Goal: Task Accomplishment & Management: Use online tool/utility

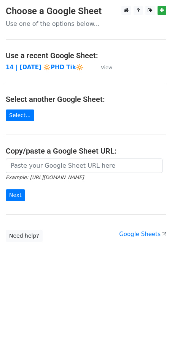
click at [54, 174] on icon "Example: [URL][DOMAIN_NAME]" at bounding box center [45, 177] width 78 height 7
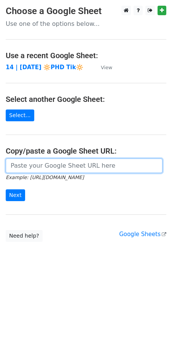
click at [40, 167] on input "url" at bounding box center [84, 166] width 157 height 14
paste input "[URL][DOMAIN_NAME]"
type input "[URL][DOMAIN_NAME]"
click at [6, 189] on input "Next" at bounding box center [15, 195] width 19 height 12
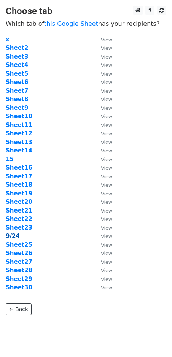
click at [12, 236] on strong "9/24" at bounding box center [13, 236] width 14 height 7
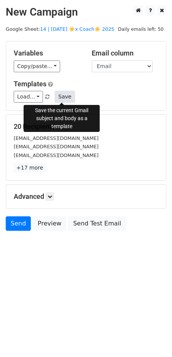
click at [61, 95] on button "Save" at bounding box center [65, 97] width 20 height 12
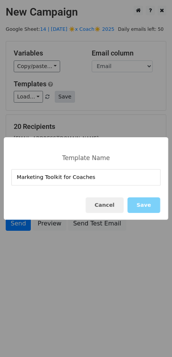
type input "Marketing Toolkit for Coaches"
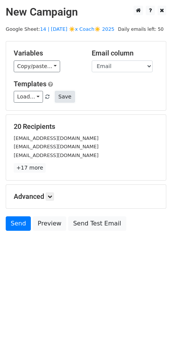
click at [57, 96] on button "Save" at bounding box center [65, 97] width 20 height 12
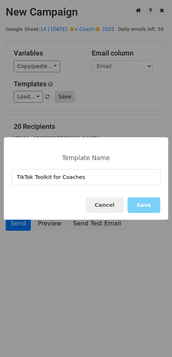
type input "TikTok Toolkit for Coaches"
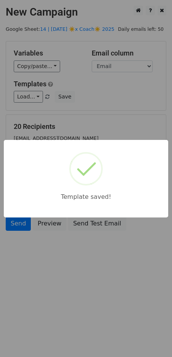
drag, startPoint x: 104, startPoint y: 116, endPoint x: 78, endPoint y: 202, distance: 89.9
click at [99, 122] on div "Template saved!" at bounding box center [86, 178] width 172 height 357
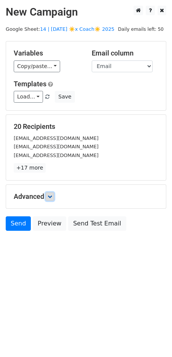
click at [52, 197] on icon at bounding box center [50, 196] width 5 height 5
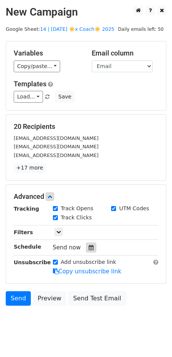
click at [90, 247] on div at bounding box center [91, 248] width 10 height 10
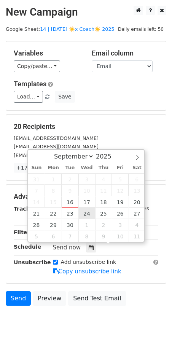
type input "2025-09-24 12:00"
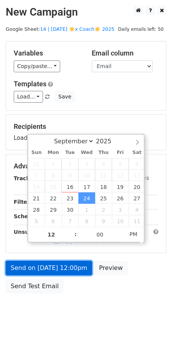
click at [62, 267] on link "Send on Sep 24 at 12:00pm" at bounding box center [49, 268] width 86 height 14
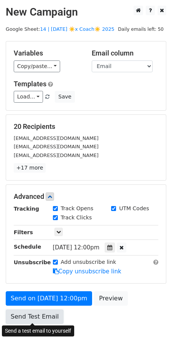
click at [37, 319] on link "Send Test Email" at bounding box center [35, 317] width 58 height 14
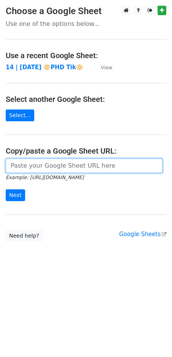
click at [38, 165] on input "url" at bounding box center [84, 166] width 157 height 14
paste input "http://docs.google.com/spreadsheets/d/1zOszTlDN6v8k8Hr1Th6ZlwctJiw_w4b6o11xDR0T…"
type input "http://docs.google.com/spreadsheets/d/1zOszTlDN6v8k8Hr1Th6ZlwctJiw_w4b6o11xDR0T…"
click at [6, 189] on input "Next" at bounding box center [15, 195] width 19 height 12
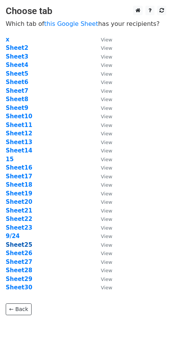
click at [18, 241] on td "Sheet25" at bounding box center [49, 245] width 87 height 9
click at [19, 243] on strong "Sheet25" at bounding box center [19, 244] width 27 height 7
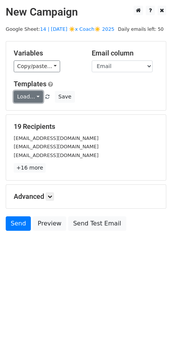
click at [29, 98] on link "Load..." at bounding box center [28, 97] width 29 height 12
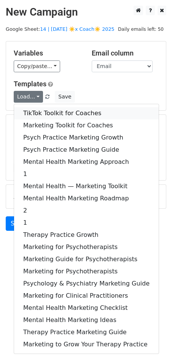
click at [43, 112] on link "TikTok Toolkit for Coaches" at bounding box center [86, 113] width 145 height 12
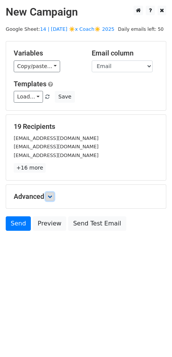
click at [51, 195] on icon at bounding box center [50, 196] width 5 height 5
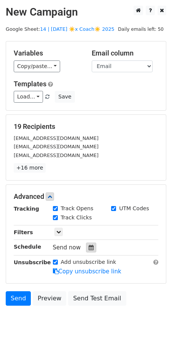
click at [90, 245] on icon at bounding box center [91, 247] width 5 height 5
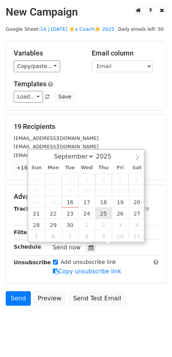
type input "2025-09-25 12:00"
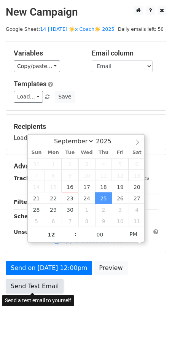
click at [46, 286] on link "Send Test Email" at bounding box center [35, 286] width 58 height 14
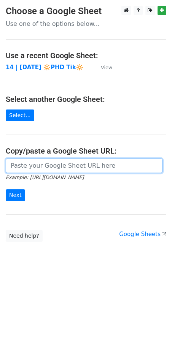
click at [55, 167] on input "url" at bounding box center [84, 166] width 157 height 14
paste input "[URL][DOMAIN_NAME]"
type input "[URL][DOMAIN_NAME]"
click at [6, 189] on input "Next" at bounding box center [15, 195] width 19 height 12
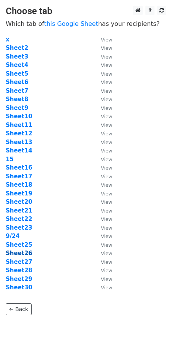
click at [23, 251] on strong "Sheet26" at bounding box center [19, 253] width 27 height 7
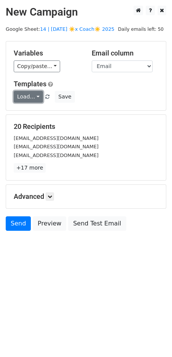
click at [32, 96] on link "Load..." at bounding box center [28, 97] width 29 height 12
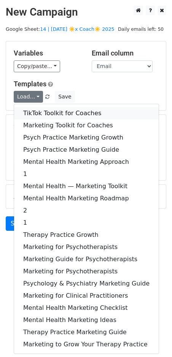
click at [45, 112] on link "TikTok Toolkit for Coaches" at bounding box center [86, 113] width 145 height 12
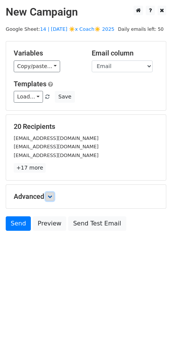
click at [49, 194] on icon at bounding box center [50, 196] width 5 height 5
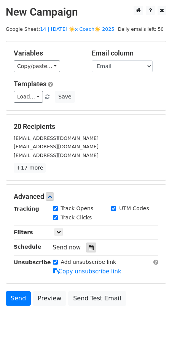
click at [86, 243] on div at bounding box center [91, 248] width 10 height 10
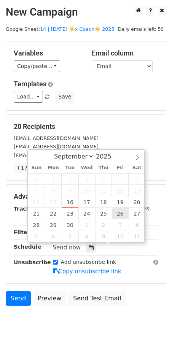
type input "[DATE] 12:00"
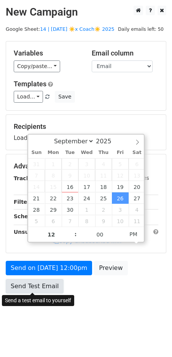
click at [49, 285] on link "Send Test Email" at bounding box center [35, 286] width 58 height 14
